Goal: Task Accomplishment & Management: Manage account settings

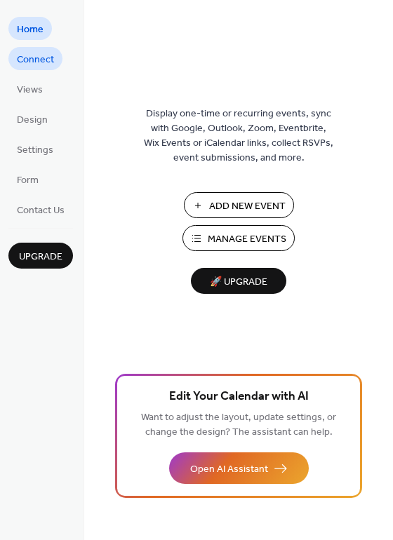
click at [51, 67] on span "Connect" at bounding box center [35, 60] width 37 height 15
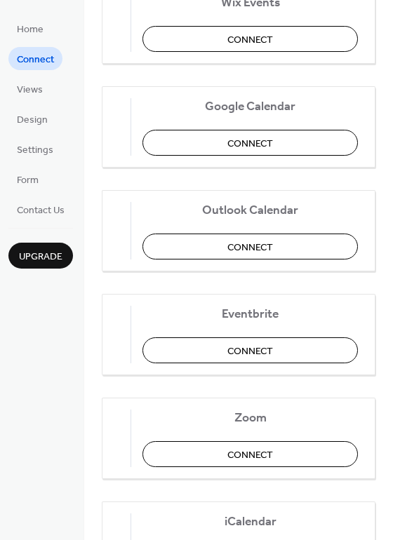
scroll to position [210, 0]
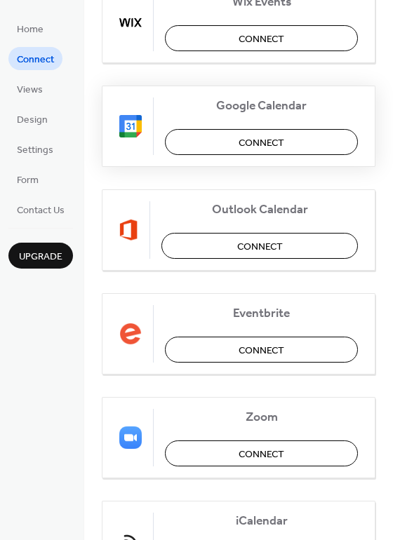
click at [182, 142] on button "Connect" at bounding box center [261, 142] width 193 height 26
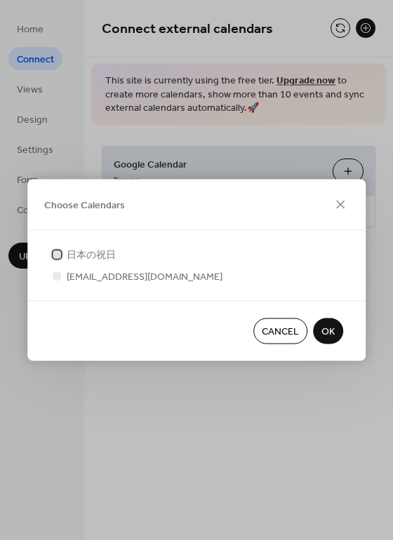
click at [73, 252] on span "日本の祝日" at bounding box center [91, 255] width 49 height 15
click at [101, 278] on span "fukuoka-h@bz01.plala.or.jp" at bounding box center [145, 277] width 156 height 15
click at [74, 274] on span "fukuoka-h@bz01.plala.or.jp" at bounding box center [145, 277] width 156 height 15
click at [51, 276] on div at bounding box center [57, 276] width 14 height 14
click at [55, 276] on div at bounding box center [57, 275] width 8 height 8
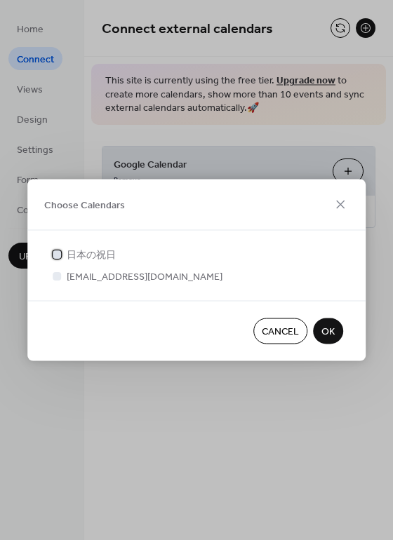
click at [65, 255] on label "日本の祝日" at bounding box center [83, 255] width 66 height 15
click at [62, 279] on div at bounding box center [57, 276] width 14 height 14
click at [62, 278] on div at bounding box center [57, 276] width 14 height 14
click at [62, 253] on div at bounding box center [57, 254] width 14 height 14
click at [78, 257] on span "日本の祝日" at bounding box center [91, 255] width 49 height 15
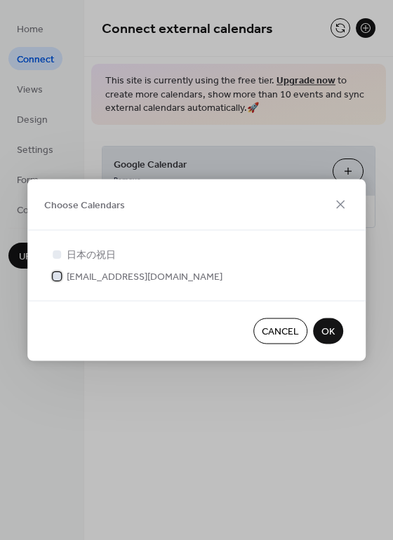
click at [84, 276] on span "fukuoka-h@bz01.plala.or.jp" at bounding box center [145, 277] width 156 height 15
click at [330, 332] on span "OK" at bounding box center [327, 332] width 13 height 15
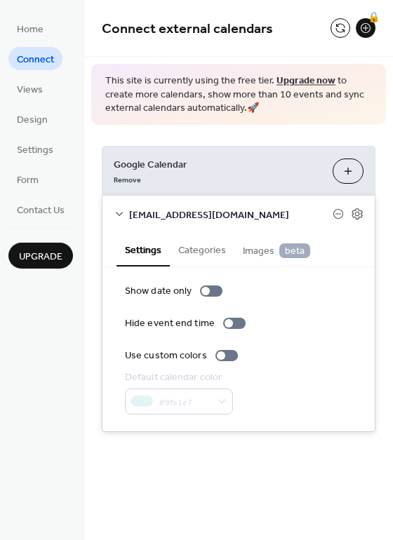
click at [272, 47] on div "Connect external calendars 🔒" at bounding box center [238, 28] width 309 height 57
click at [206, 458] on div "Connect external calendars 🔒 This site is currently using the free tier. Upgrad…" at bounding box center [238, 237] width 309 height 474
click at [224, 213] on span "fukuoka-h@bz01.plala.or.jp" at bounding box center [230, 215] width 203 height 15
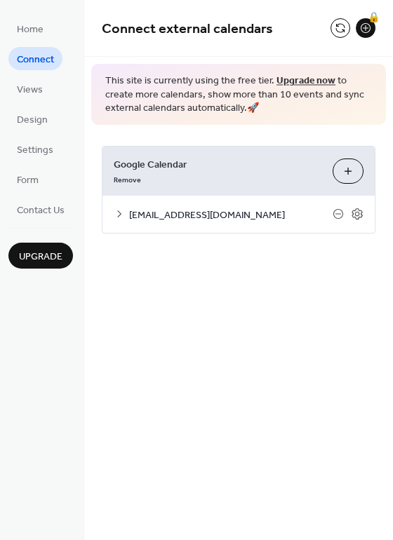
click at [224, 210] on span "fukuoka-h@bz01.plala.or.jp" at bounding box center [230, 215] width 203 height 15
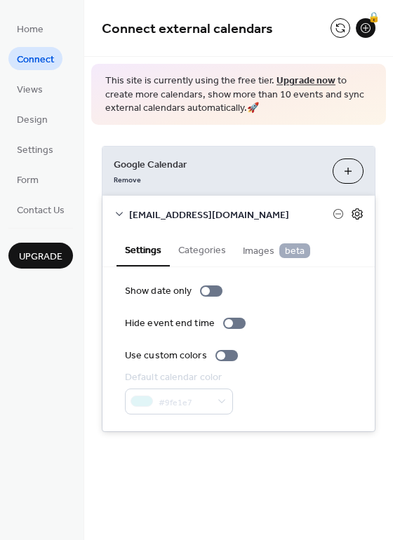
click at [353, 213] on icon at bounding box center [357, 214] width 13 height 13
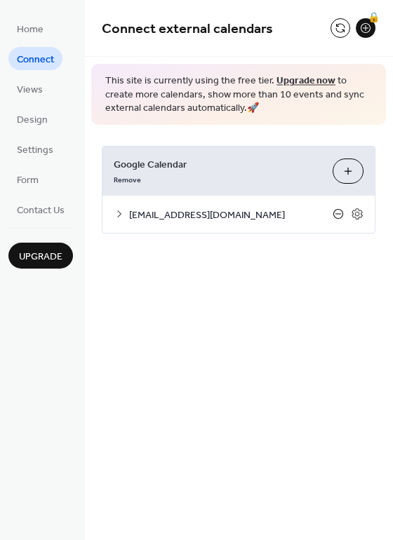
click at [337, 211] on icon at bounding box center [338, 213] width 11 height 11
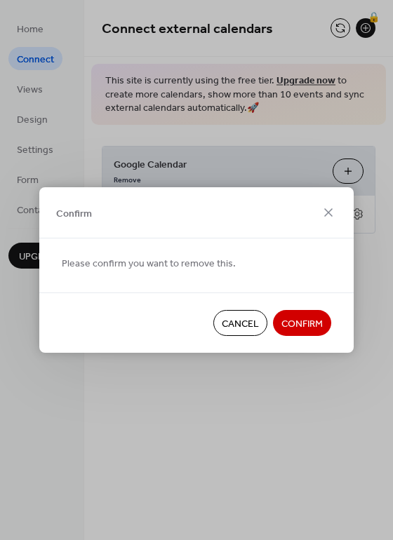
click at [240, 327] on span "Cancel" at bounding box center [240, 324] width 37 height 15
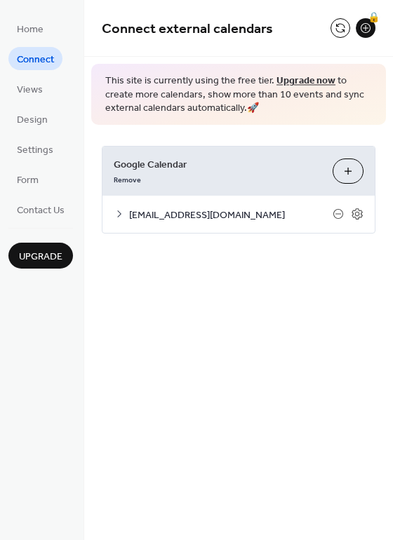
click at [172, 215] on span "fukuoka-h@bz01.plala.or.jp" at bounding box center [230, 215] width 203 height 15
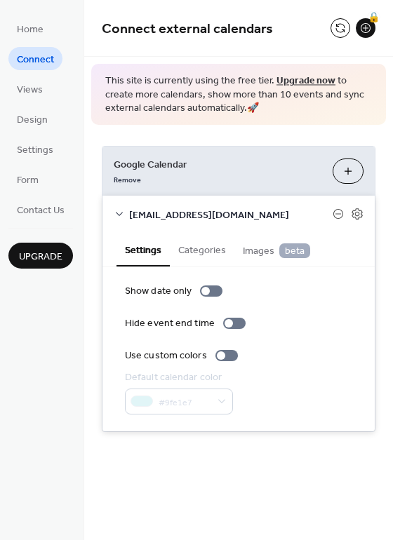
click at [34, 65] on span "Connect" at bounding box center [35, 60] width 37 height 15
click at [42, 86] on link "Views" at bounding box center [29, 88] width 43 height 23
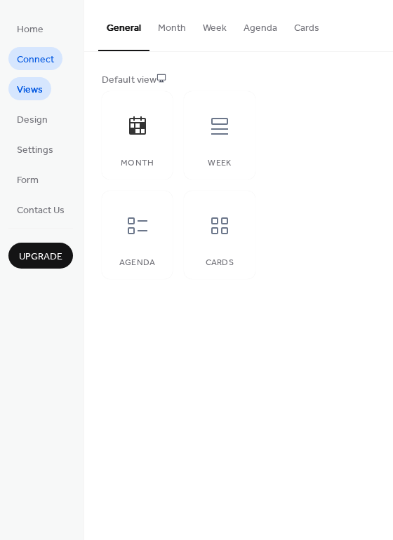
click at [35, 55] on span "Connect" at bounding box center [35, 60] width 37 height 15
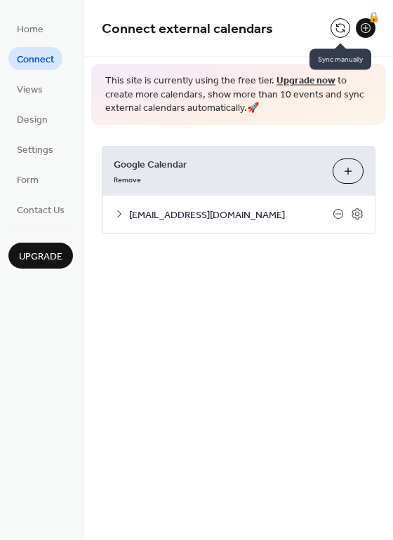
click at [339, 23] on button at bounding box center [340, 28] width 20 height 20
click at [121, 179] on link "Remove" at bounding box center [127, 178] width 27 height 15
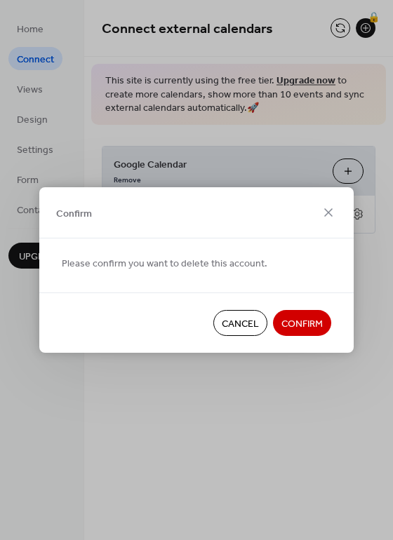
click at [295, 321] on span "Confirm" at bounding box center [301, 324] width 41 height 15
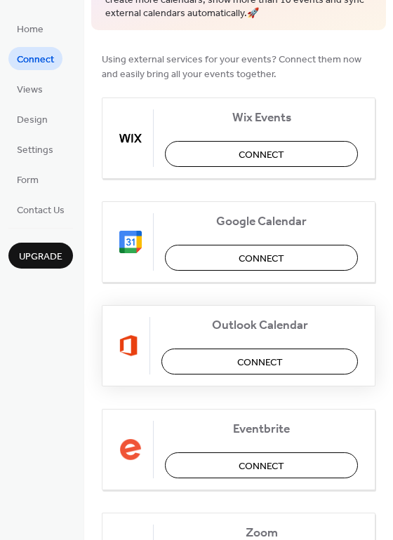
scroll to position [140, 0]
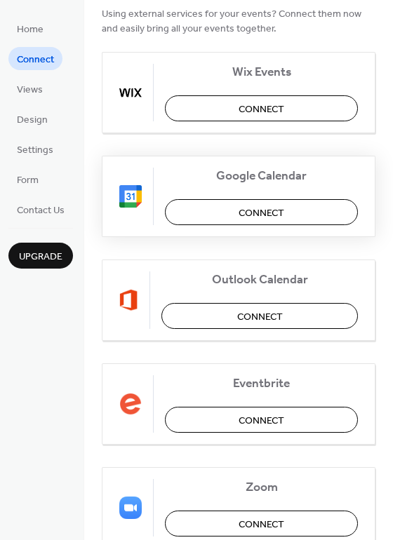
click at [187, 217] on button "Connect" at bounding box center [261, 212] width 193 height 26
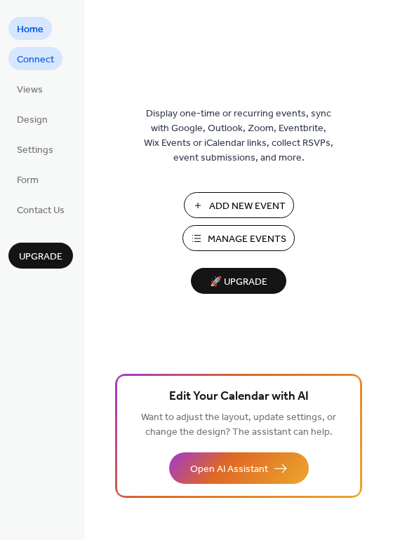
click at [41, 62] on span "Connect" at bounding box center [35, 60] width 37 height 15
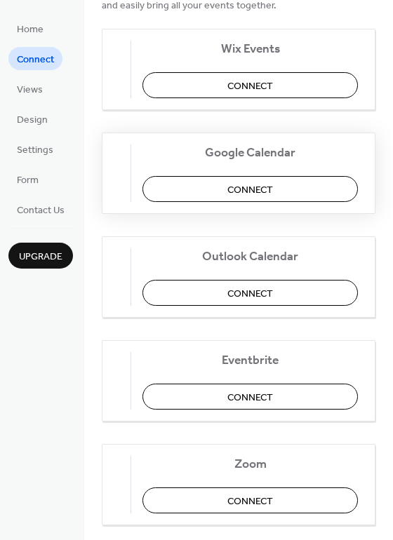
scroll to position [210, 0]
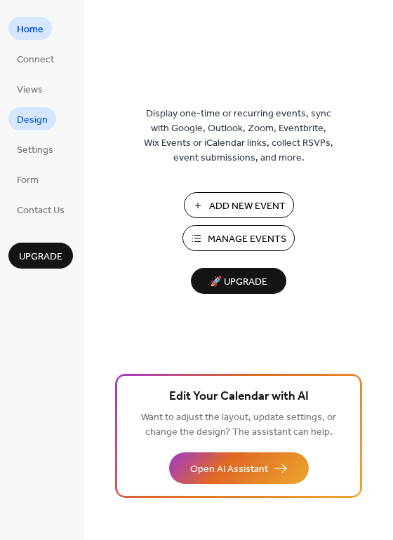
click at [36, 119] on span "Design" at bounding box center [32, 120] width 31 height 15
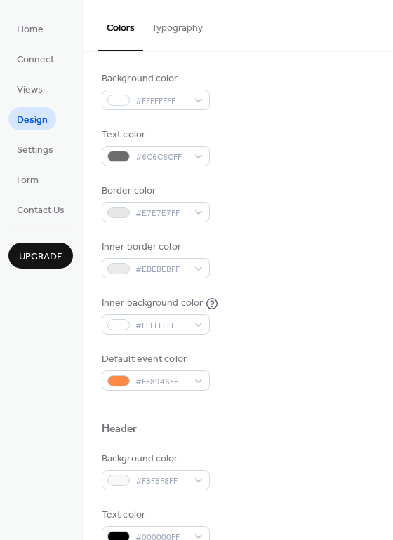
scroll to position [140, 0]
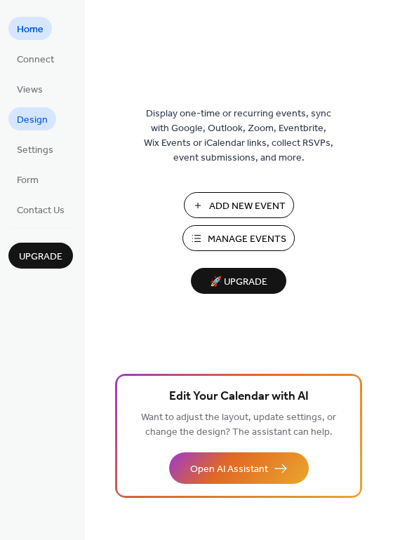
click at [35, 117] on span "Design" at bounding box center [32, 120] width 31 height 15
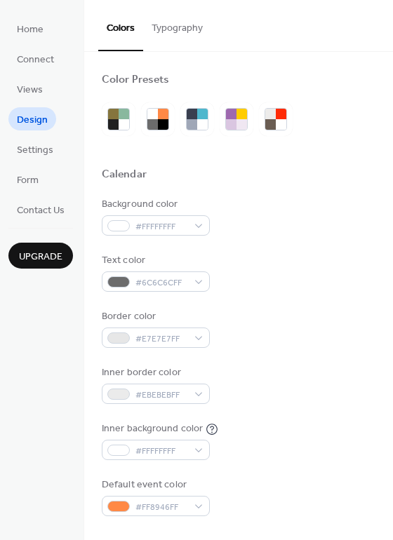
click at [183, 20] on button "Typography" at bounding box center [177, 25] width 68 height 50
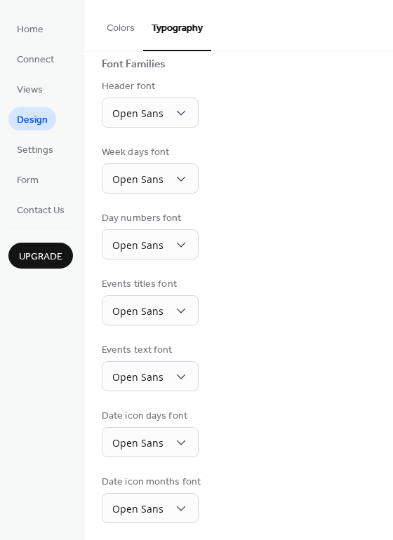
scroll to position [102, 0]
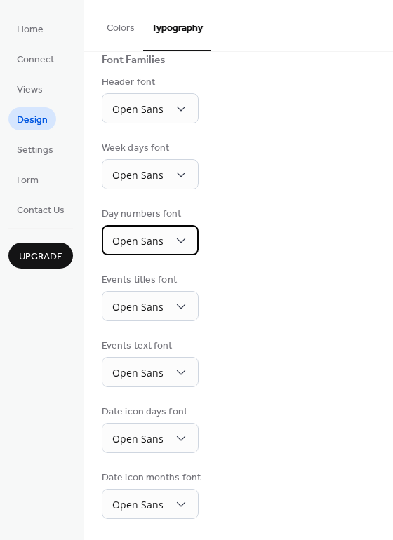
click at [180, 248] on div "Open Sans" at bounding box center [150, 240] width 97 height 30
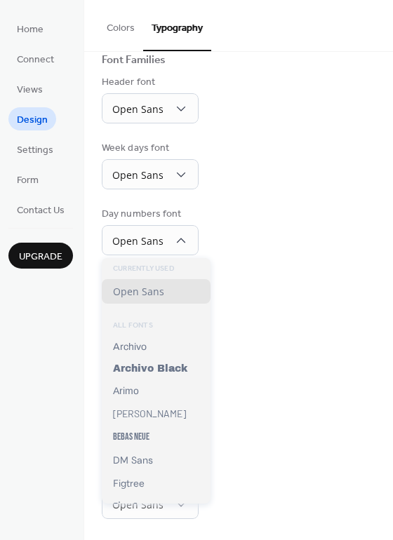
click at [286, 243] on div "Day numbers font Open Sans" at bounding box center [239, 231] width 274 height 48
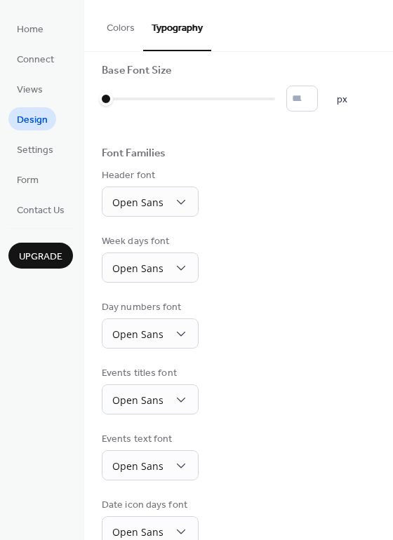
scroll to position [0, 0]
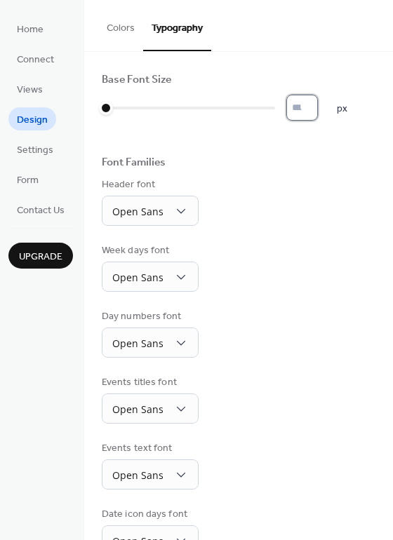
click at [314, 112] on input "*" at bounding box center [302, 108] width 32 height 26
type input "*"
click at [30, 182] on span "Form" at bounding box center [28, 180] width 22 height 15
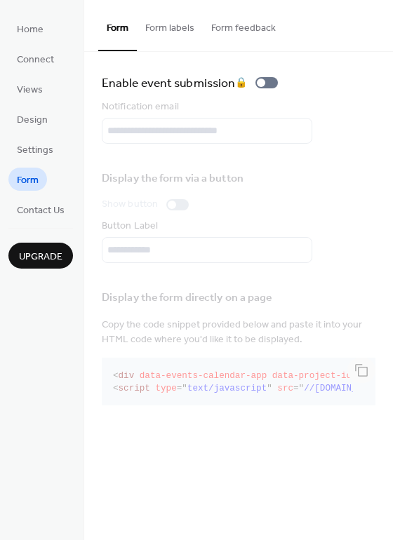
click at [187, 37] on button "Form labels" at bounding box center [170, 25] width 66 height 50
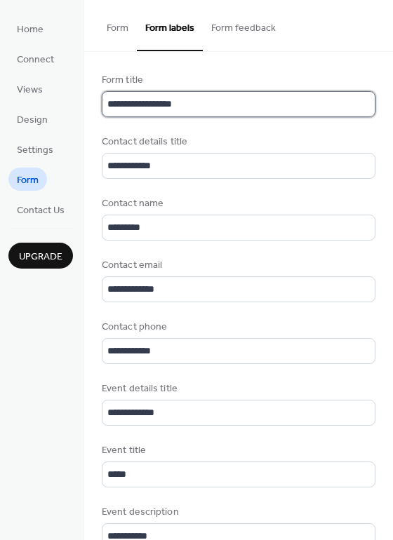
click at [207, 107] on input "**********" at bounding box center [239, 104] width 274 height 26
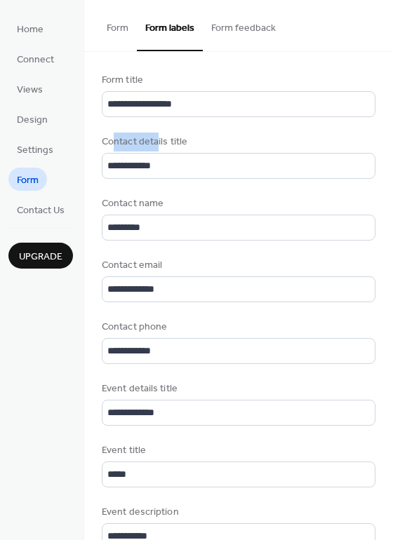
drag, startPoint x: 112, startPoint y: 141, endPoint x: 199, endPoint y: 142, distance: 87.0
click at [166, 144] on div "Contact details title" at bounding box center [237, 142] width 271 height 15
click at [199, 142] on div "Contact details title" at bounding box center [237, 142] width 271 height 15
click at [35, 86] on span "Views" at bounding box center [30, 90] width 26 height 15
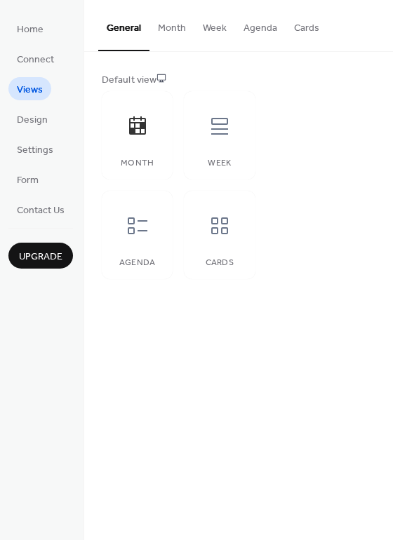
click at [312, 27] on button "Cards" at bounding box center [307, 25] width 42 height 50
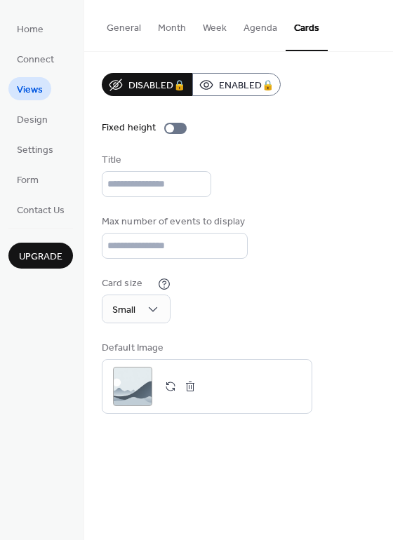
click at [118, 29] on button "General" at bounding box center [123, 25] width 51 height 50
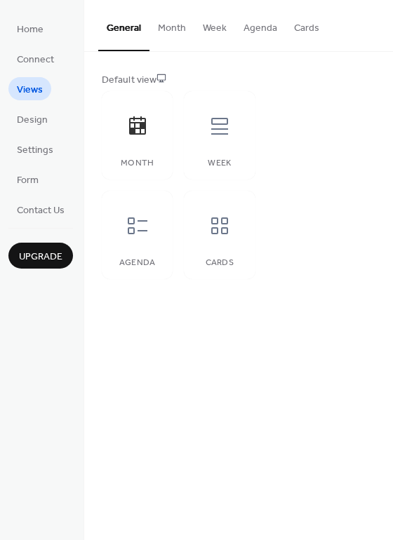
click at [167, 29] on button "Month" at bounding box center [171, 25] width 45 height 50
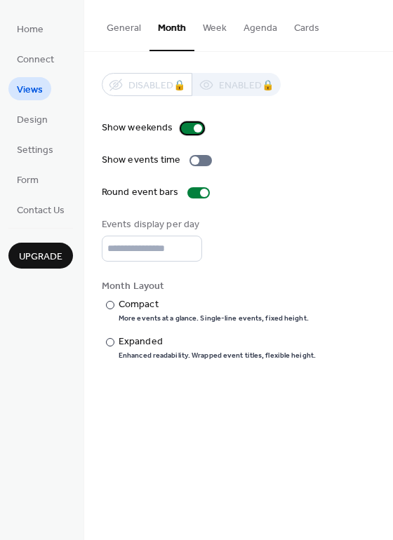
click at [194, 128] on div at bounding box center [198, 128] width 8 height 8
click at [194, 128] on div at bounding box center [192, 128] width 22 height 11
click at [194, 128] on div at bounding box center [198, 128] width 8 height 8
click at [189, 128] on div at bounding box center [192, 128] width 22 height 11
click at [200, 194] on div at bounding box center [204, 193] width 8 height 8
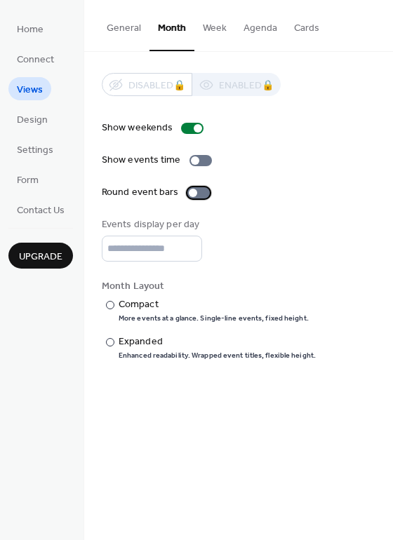
click at [192, 193] on div at bounding box center [193, 193] width 8 height 8
click at [137, 304] on div "Compact" at bounding box center [212, 304] width 187 height 15
click at [138, 340] on div "Expanded" at bounding box center [216, 342] width 194 height 15
click at [213, 32] on button "Week" at bounding box center [214, 25] width 41 height 50
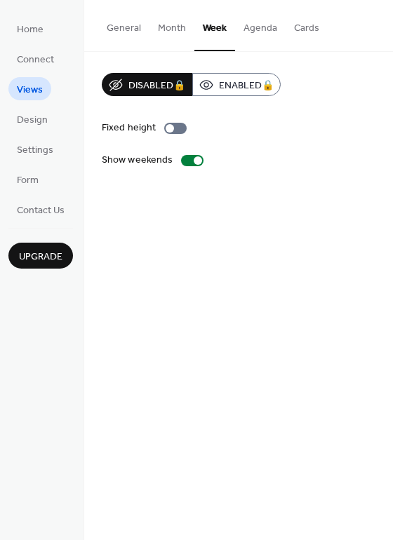
click at [175, 33] on button "Month" at bounding box center [171, 25] width 45 height 50
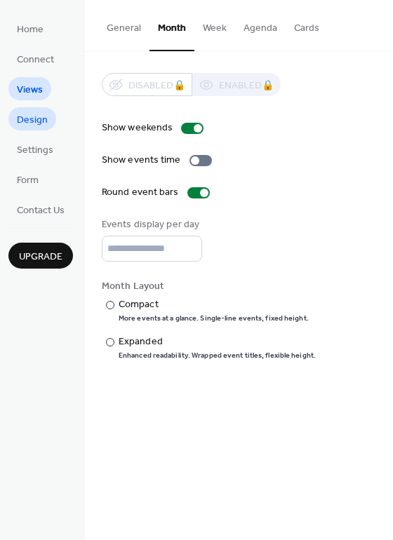
click at [34, 121] on span "Design" at bounding box center [32, 120] width 31 height 15
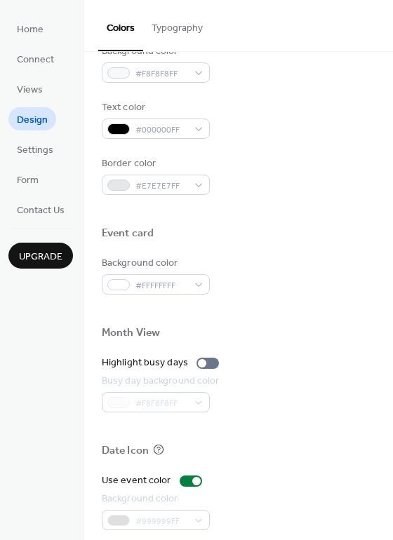
scroll to position [530, 0]
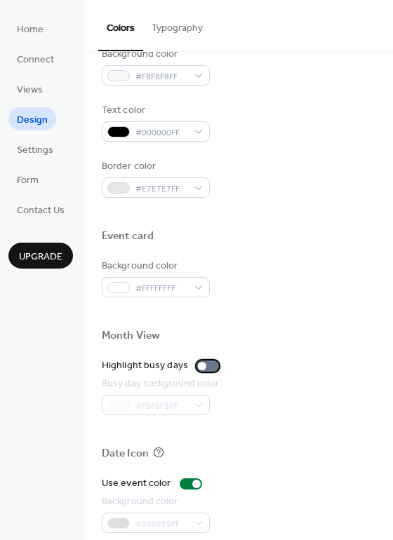
click at [201, 368] on div at bounding box center [202, 366] width 8 height 8
click at [209, 368] on div at bounding box center [213, 366] width 8 height 8
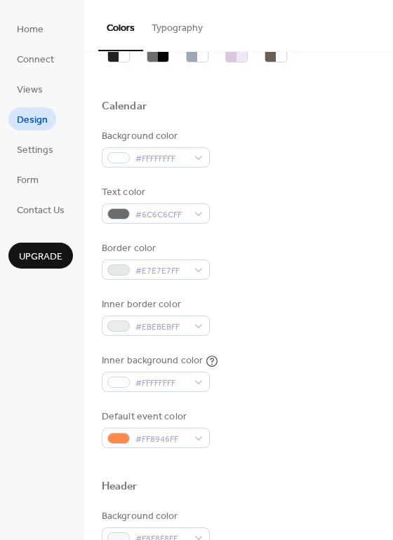
scroll to position [70, 0]
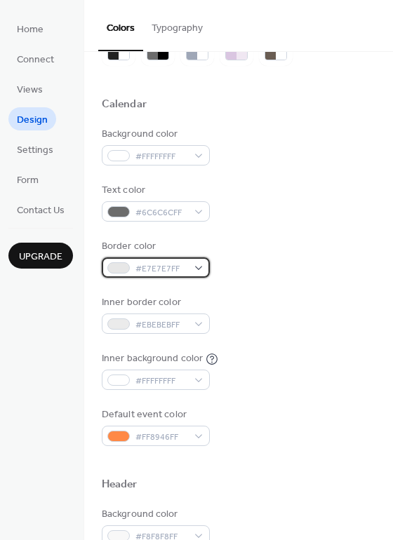
click at [187, 268] on span "#E7E7E7FF" at bounding box center [161, 269] width 52 height 15
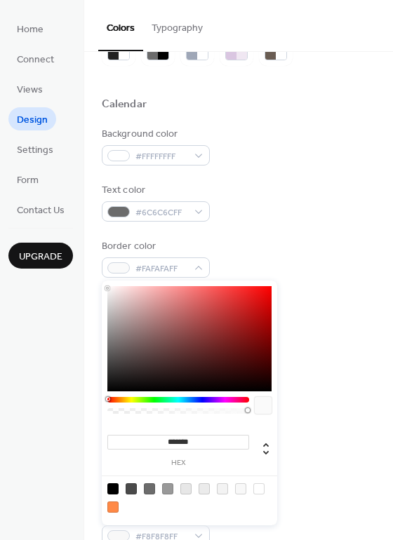
type input "*******"
drag, startPoint x: 112, startPoint y: 297, endPoint x: 98, endPoint y: 262, distance: 38.0
click at [98, 262] on body "Home Connect Views Design Settings Form Contact Us Upgrade Design Upgrade Color…" at bounding box center [196, 270] width 393 height 540
click at [283, 252] on div "Border color #FFFFFFFF" at bounding box center [239, 258] width 274 height 39
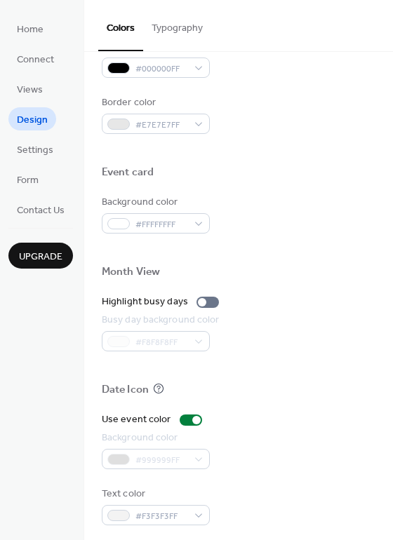
scroll to position [600, 0]
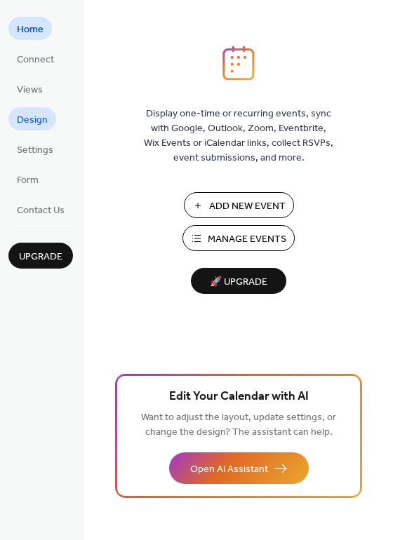
click at [34, 116] on span "Design" at bounding box center [32, 120] width 31 height 15
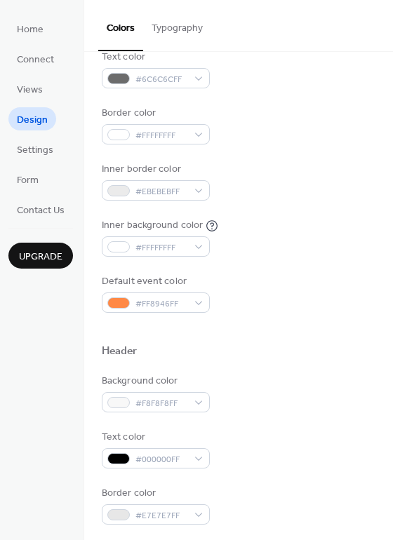
scroll to position [210, 0]
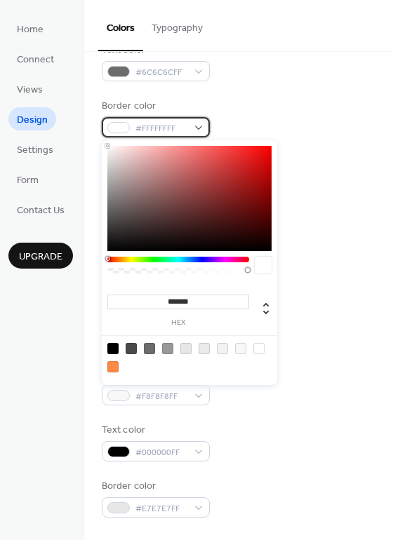
click at [187, 125] on div "#FFFFFFFF" at bounding box center [156, 127] width 108 height 20
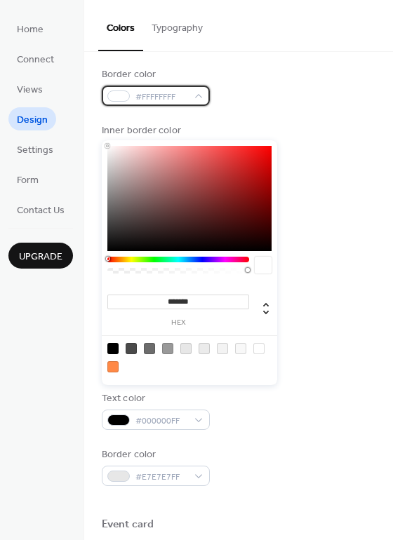
scroll to position [351, 0]
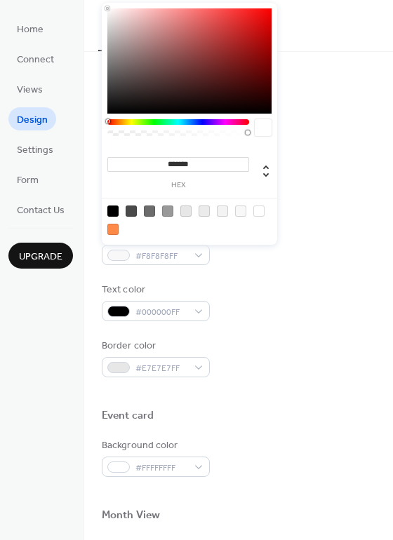
type input "***"
type input "*"
drag, startPoint x: 250, startPoint y: 132, endPoint x: 105, endPoint y: 133, distance: 144.5
click at [105, 133] on div "*** r *** g *** b * a" at bounding box center [189, 125] width 175 height 245
click at [107, 133] on div at bounding box center [178, 133] width 142 height 6
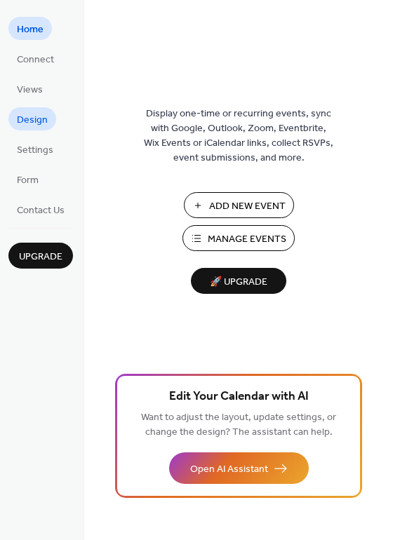
click at [31, 118] on span "Design" at bounding box center [32, 120] width 31 height 15
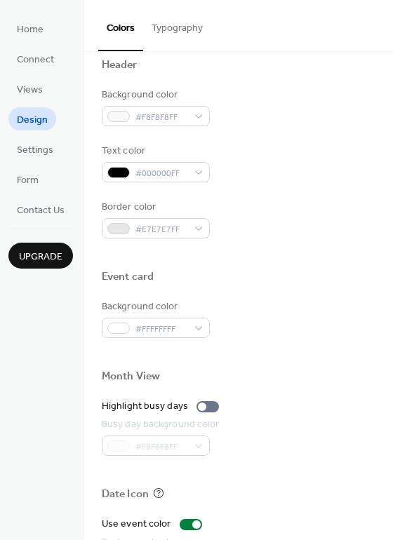
scroll to position [491, 0]
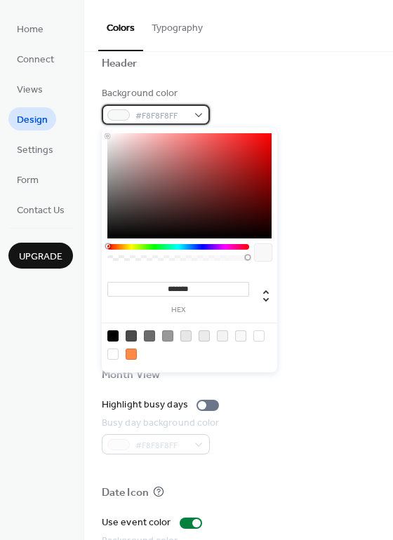
click at [204, 116] on div "#F8F8F8FF" at bounding box center [156, 115] width 108 height 20
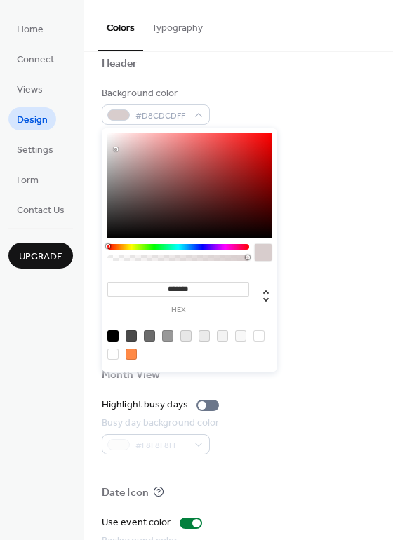
type input "*******"
drag, startPoint x: 116, startPoint y: 149, endPoint x: 86, endPoint y: 100, distance: 57.0
click at [86, 100] on body "Home Connect Views Design Settings Form Contact Us Upgrade Design Upgrade Color…" at bounding box center [196, 270] width 393 height 540
click at [274, 93] on div "Background color #FFFFFFFF" at bounding box center [239, 105] width 274 height 39
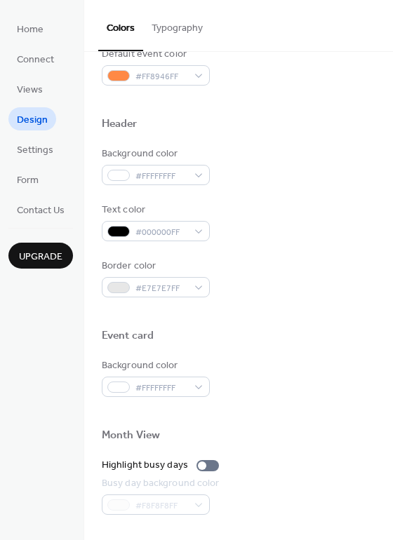
scroll to position [390, 0]
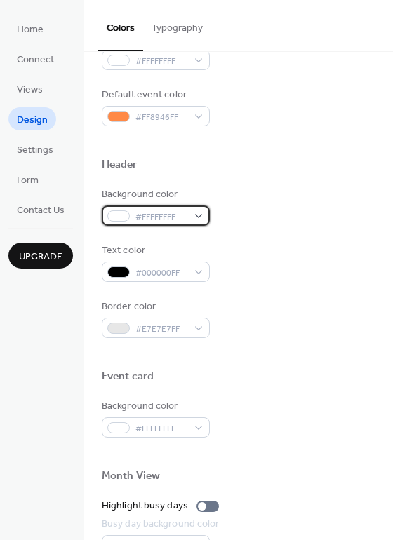
click at [198, 220] on div "#FFFFFFFF" at bounding box center [156, 216] width 108 height 20
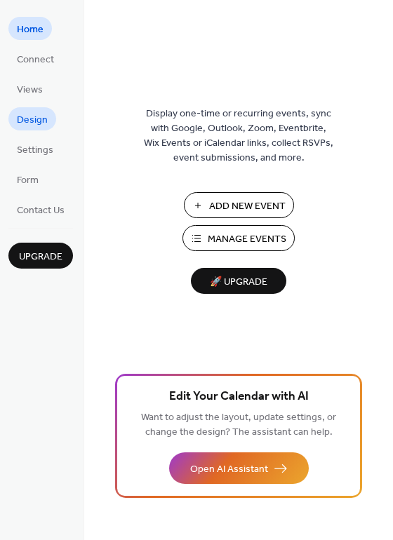
click at [32, 118] on span "Design" at bounding box center [32, 120] width 31 height 15
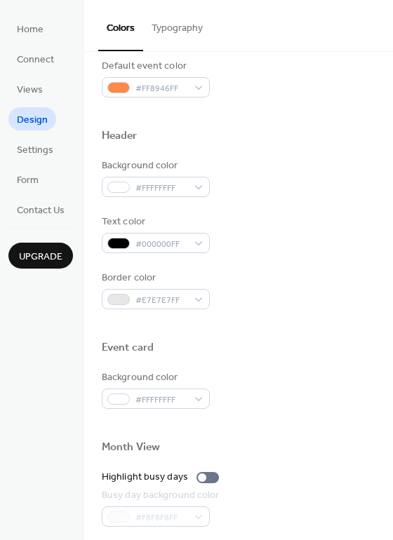
scroll to position [421, 0]
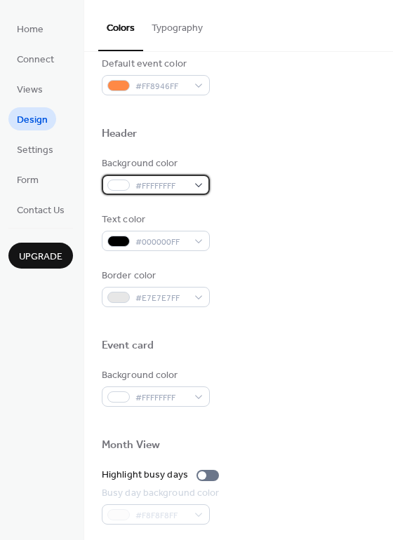
click at [193, 189] on div "#FFFFFFFF" at bounding box center [156, 185] width 108 height 20
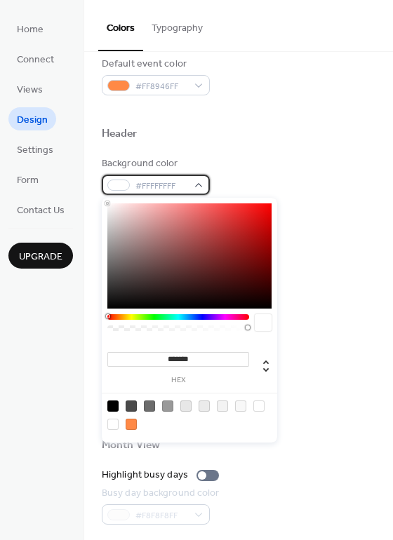
click at [175, 188] on span "#FFFFFFFF" at bounding box center [161, 186] width 52 height 15
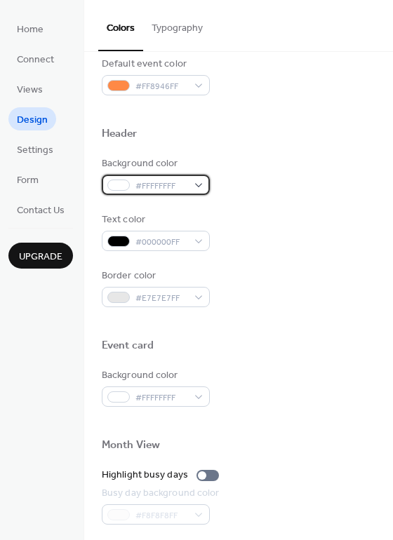
drag, startPoint x: 179, startPoint y: 185, endPoint x: 189, endPoint y: 186, distance: 10.5
click at [178, 185] on span "#FFFFFFFF" at bounding box center [161, 186] width 52 height 15
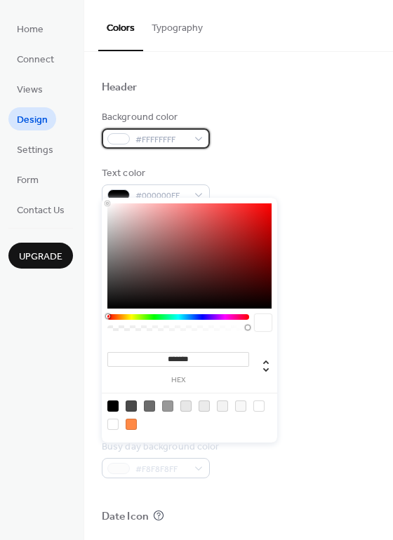
scroll to position [600, 0]
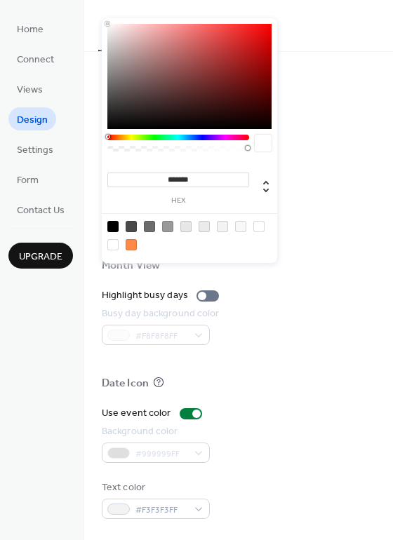
click at [204, 181] on input "*******" at bounding box center [178, 180] width 142 height 15
drag, startPoint x: 207, startPoint y: 182, endPoint x: 163, endPoint y: 181, distance: 44.2
click at [163, 181] on input "*******" at bounding box center [178, 180] width 142 height 15
paste input
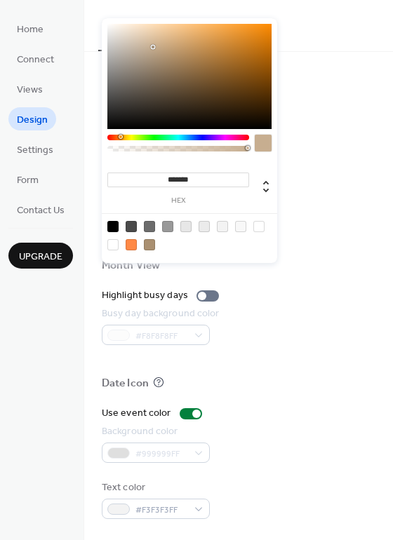
drag, startPoint x: 163, startPoint y: 58, endPoint x: 153, endPoint y: 47, distance: 14.9
click at [153, 47] on div at bounding box center [153, 47] width 3 height 3
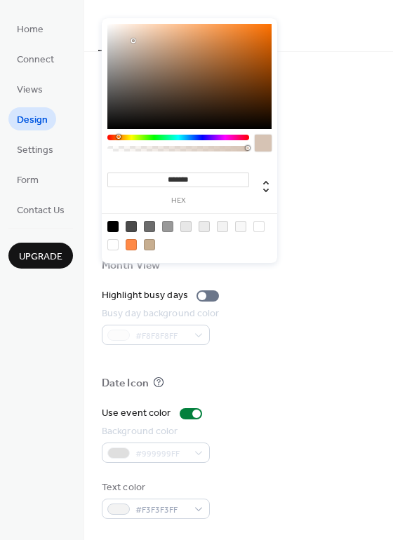
drag, startPoint x: 152, startPoint y: 47, endPoint x: 133, endPoint y: 41, distance: 20.0
click at [133, 41] on div at bounding box center [133, 40] width 3 height 3
click at [128, 37] on div at bounding box center [128, 37] width 3 height 3
click at [124, 41] on div at bounding box center [125, 40] width 3 height 3
click at [125, 39] on div at bounding box center [124, 38] width 3 height 3
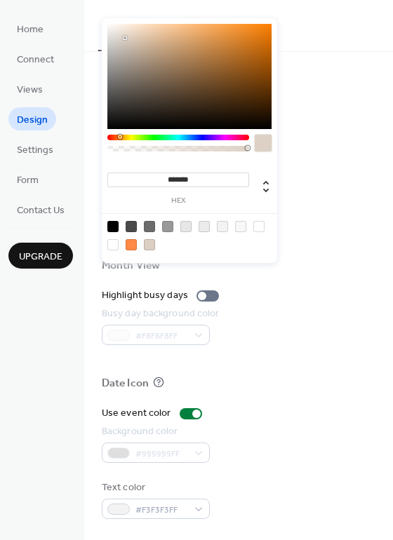
type input "*******"
click at [123, 36] on div at bounding box center [123, 36] width 3 height 3
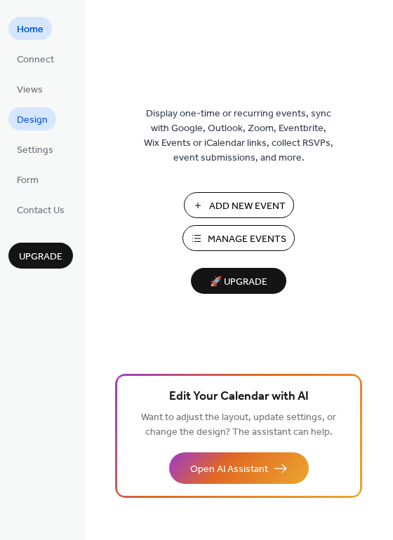
click at [29, 118] on span "Design" at bounding box center [32, 120] width 31 height 15
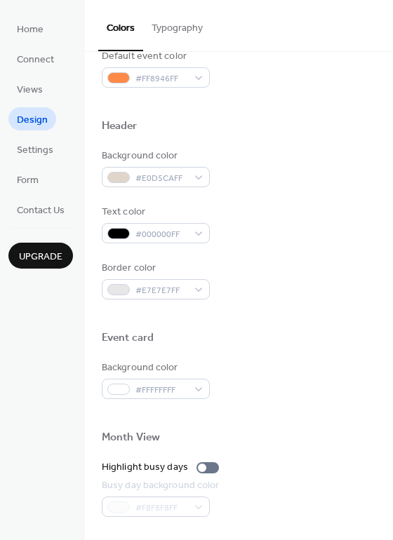
scroll to position [491, 0]
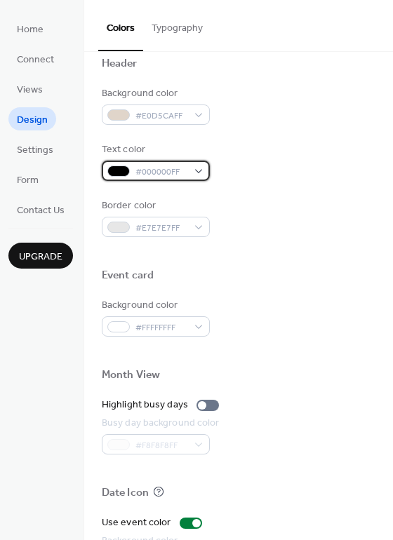
click at [199, 173] on div "#000000FF" at bounding box center [156, 171] width 108 height 20
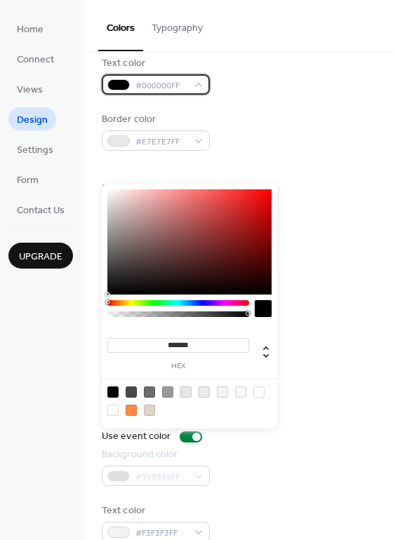
scroll to position [600, 0]
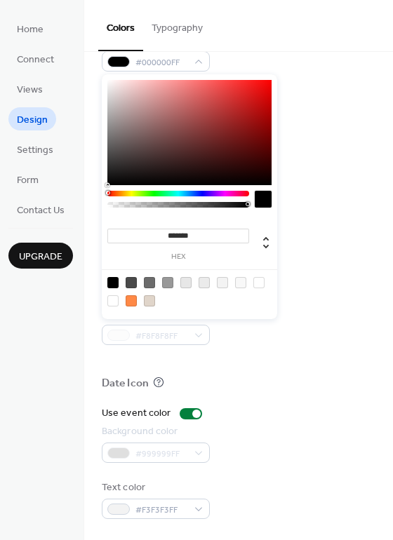
click at [206, 236] on input "*******" at bounding box center [178, 236] width 142 height 15
type input "*"
paste input "******"
type input "******"
click at [329, 168] on div "Event card" at bounding box center [239, 168] width 274 height 18
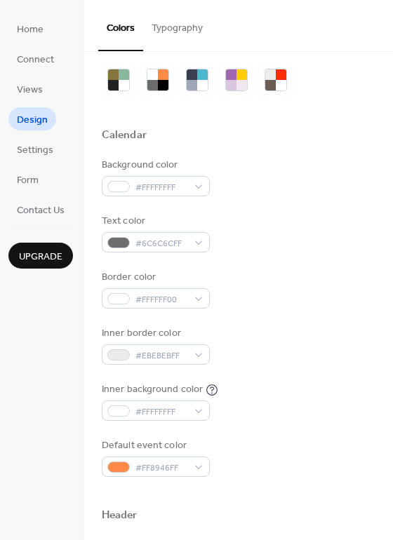
scroll to position [0, 0]
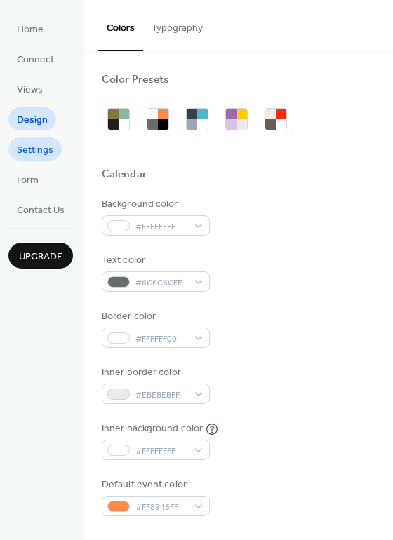
click at [37, 155] on span "Settings" at bounding box center [35, 150] width 36 height 15
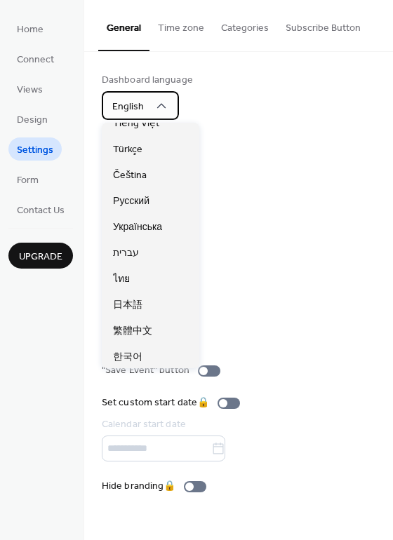
scroll to position [351, 0]
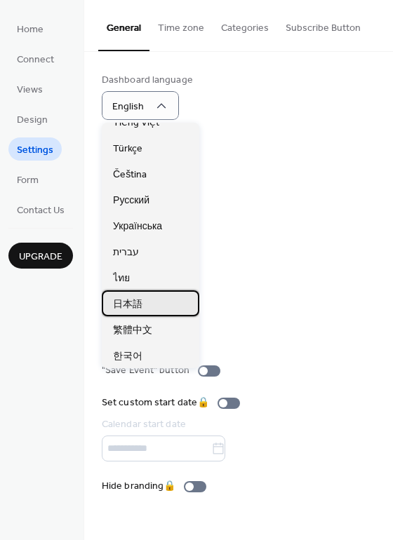
click at [142, 305] on span "日本語" at bounding box center [127, 304] width 29 height 15
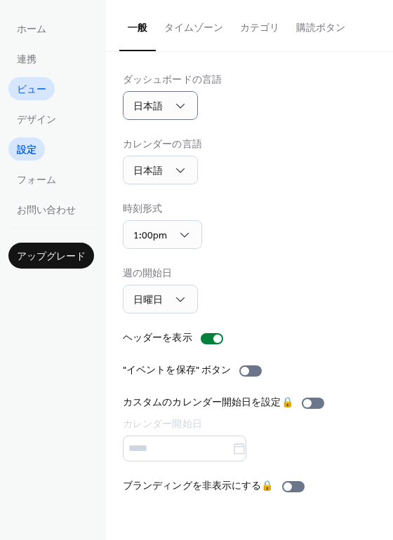
click at [27, 85] on span "ビュー" at bounding box center [31, 90] width 29 height 15
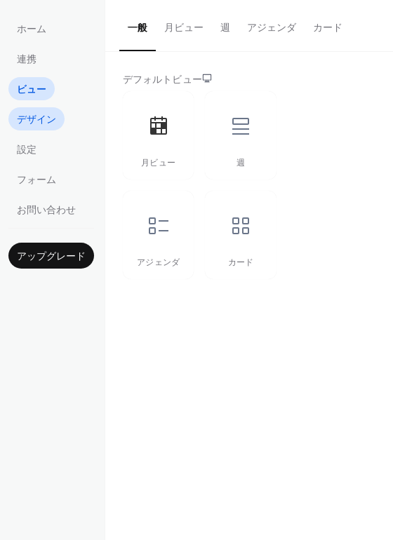
click at [46, 121] on span "デザイン" at bounding box center [36, 120] width 39 height 15
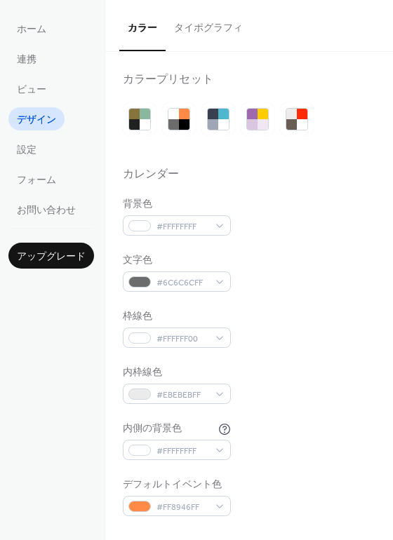
click at [220, 23] on button "タイポグラフィ" at bounding box center [209, 25] width 86 height 50
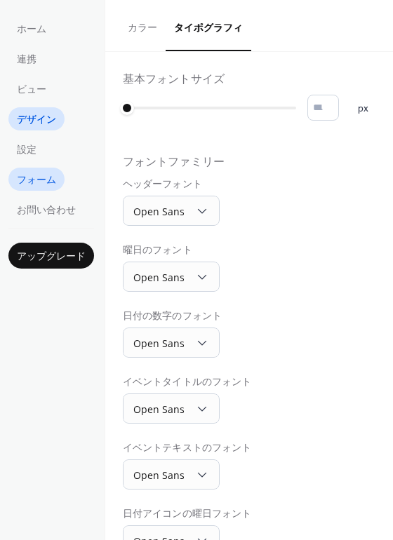
click at [43, 173] on span "フォーム" at bounding box center [36, 180] width 39 height 15
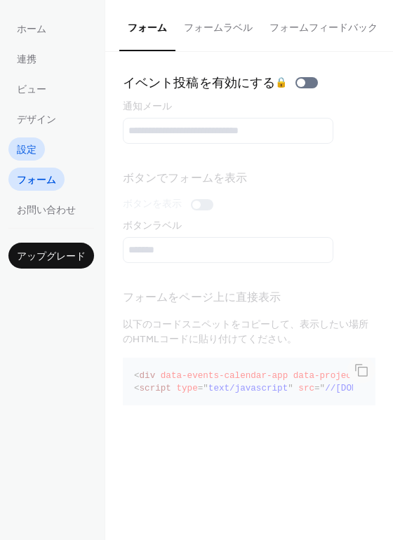
click at [30, 158] on span "設定" at bounding box center [27, 150] width 20 height 15
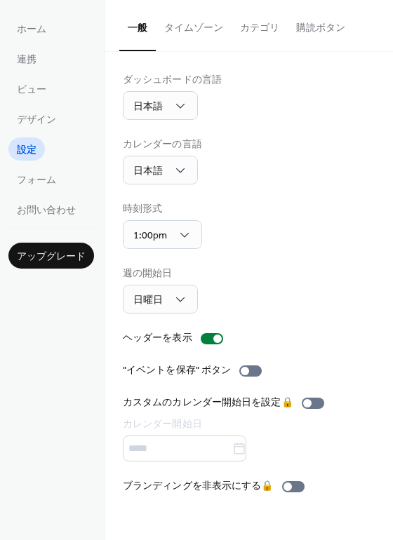
click at [213, 25] on button "タイムゾーン" at bounding box center [194, 25] width 76 height 50
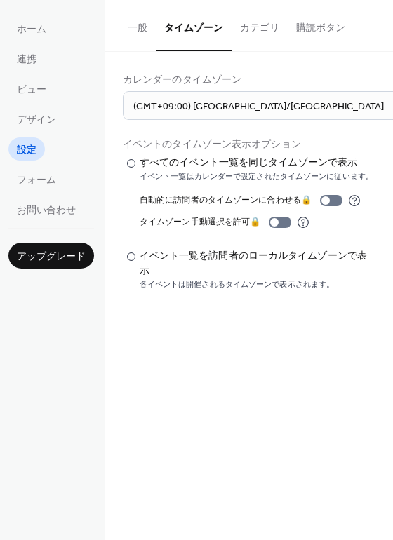
click at [265, 30] on button "カテゴリ" at bounding box center [260, 25] width 56 height 50
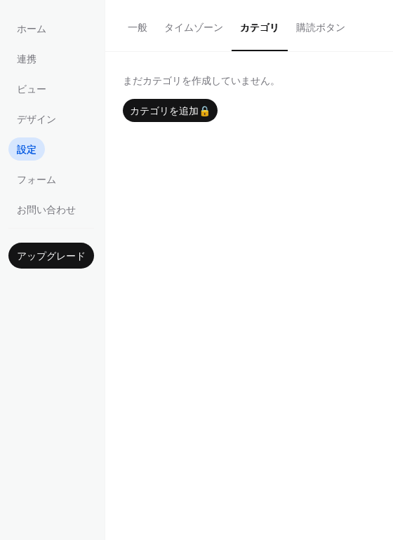
click at [304, 30] on button "購読ボタン" at bounding box center [321, 25] width 66 height 50
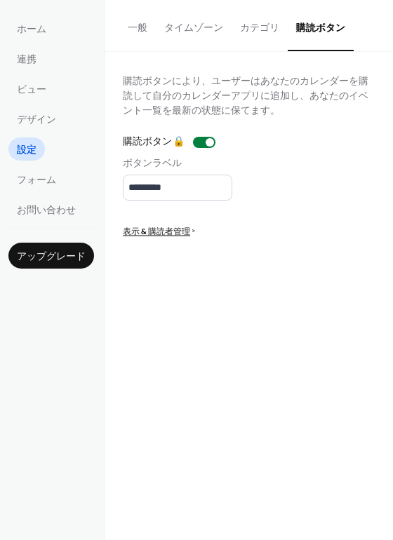
click at [148, 32] on button "一般" at bounding box center [137, 25] width 36 height 50
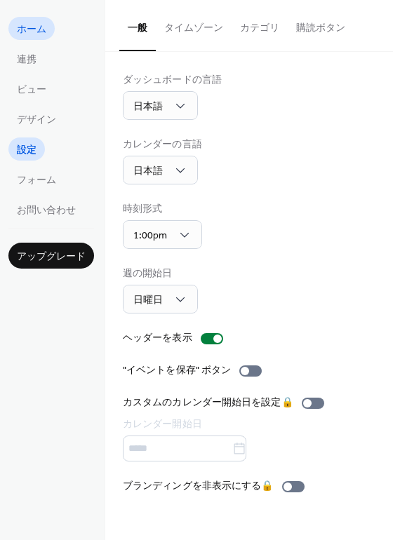
click at [40, 33] on span "ホーム" at bounding box center [31, 29] width 29 height 15
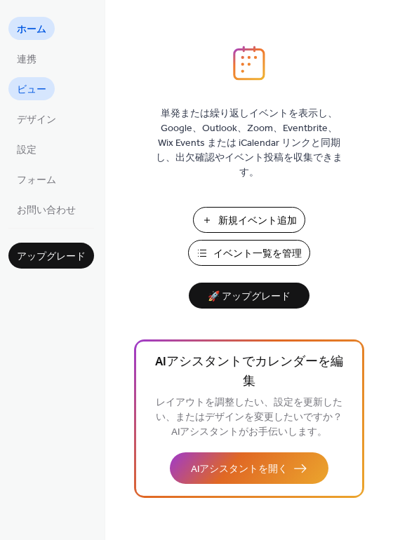
click at [29, 87] on span "ビュー" at bounding box center [31, 90] width 29 height 15
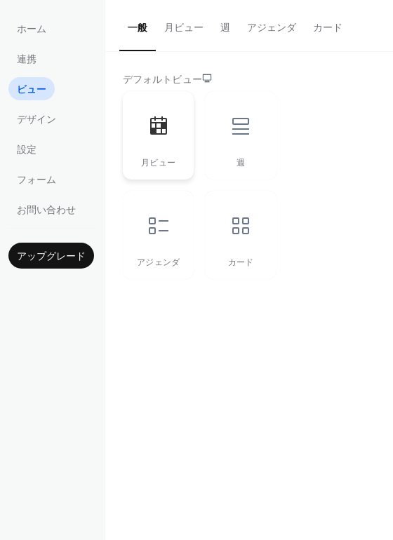
click at [149, 132] on icon at bounding box center [158, 126] width 22 height 22
click at [279, 18] on button "アジェンダ" at bounding box center [272, 25] width 66 height 50
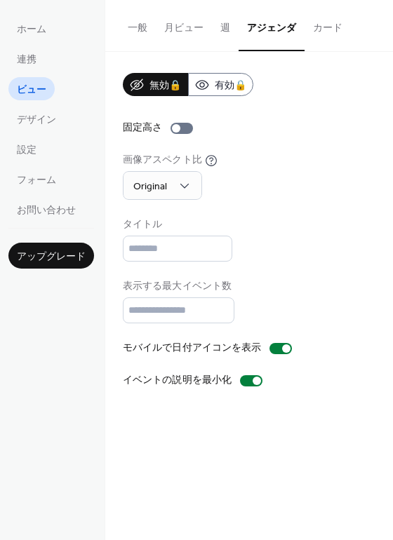
click at [126, 27] on button "一般" at bounding box center [137, 25] width 36 height 50
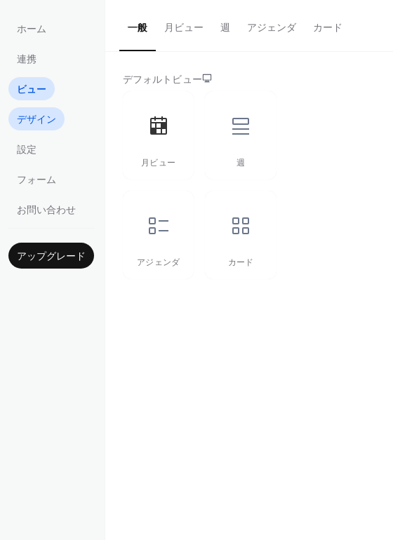
click at [40, 113] on span "デザイン" at bounding box center [36, 120] width 39 height 15
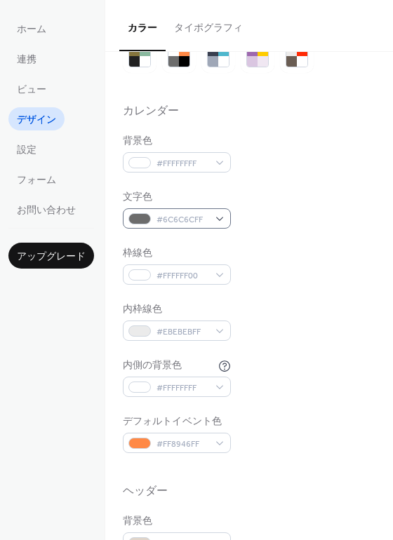
scroll to position [70, 0]
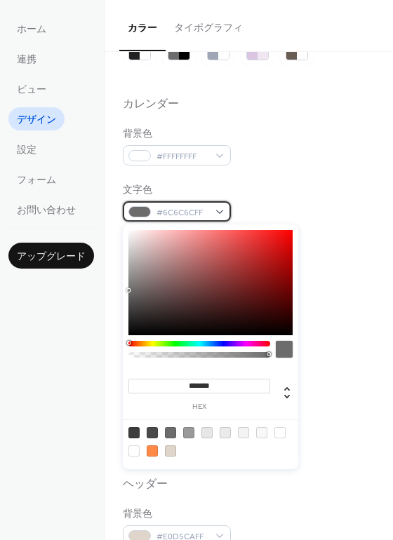
click at [219, 208] on div "#6C6C6CFF" at bounding box center [177, 211] width 108 height 20
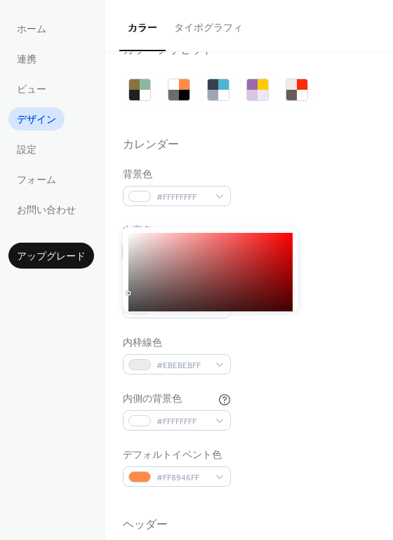
scroll to position [0, 0]
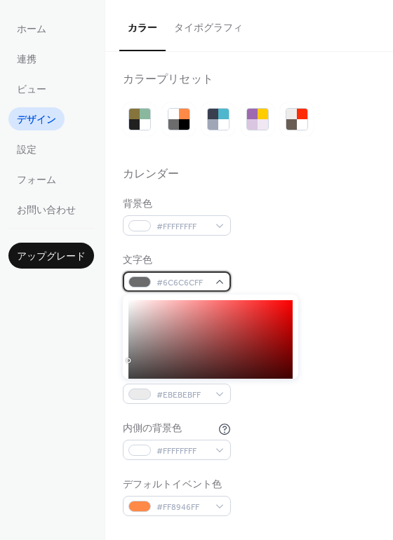
click at [210, 281] on div "#6C6C6CFF" at bounding box center [177, 281] width 108 height 20
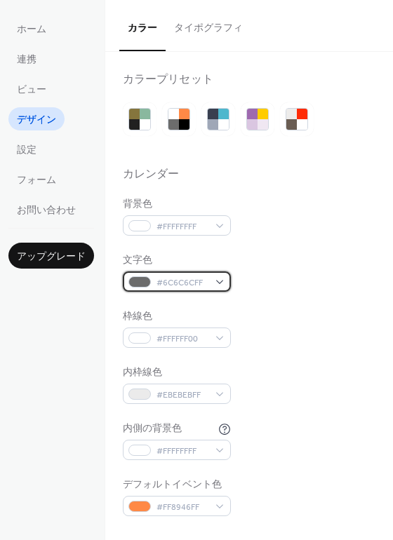
click at [225, 279] on div "#6C6C6CFF" at bounding box center [177, 281] width 108 height 20
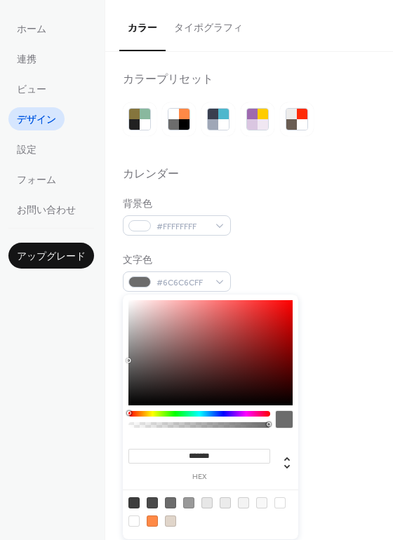
drag, startPoint x: 228, startPoint y: 455, endPoint x: 174, endPoint y: 455, distance: 54.0
click at [174, 455] on input "*******" at bounding box center [199, 456] width 142 height 15
paste input
type input "******"
click at [337, 260] on div "文字色 #3D3D3DFF" at bounding box center [249, 272] width 253 height 39
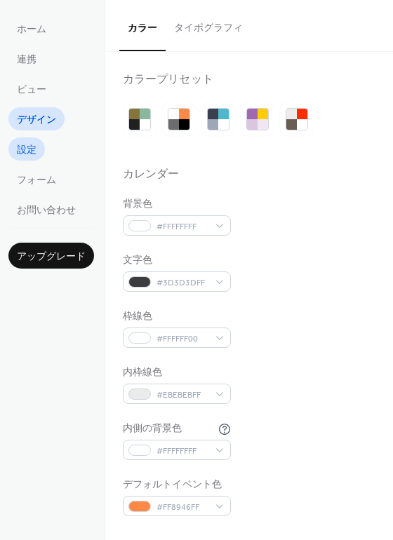
click at [42, 146] on link "設定" at bounding box center [26, 148] width 36 height 23
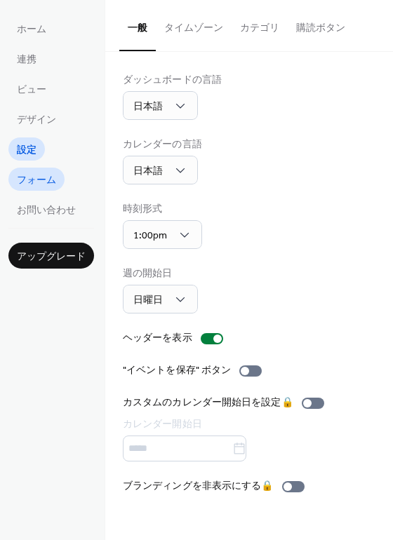
click at [51, 182] on span "フォーム" at bounding box center [36, 180] width 39 height 15
